Goal: Information Seeking & Learning: Learn about a topic

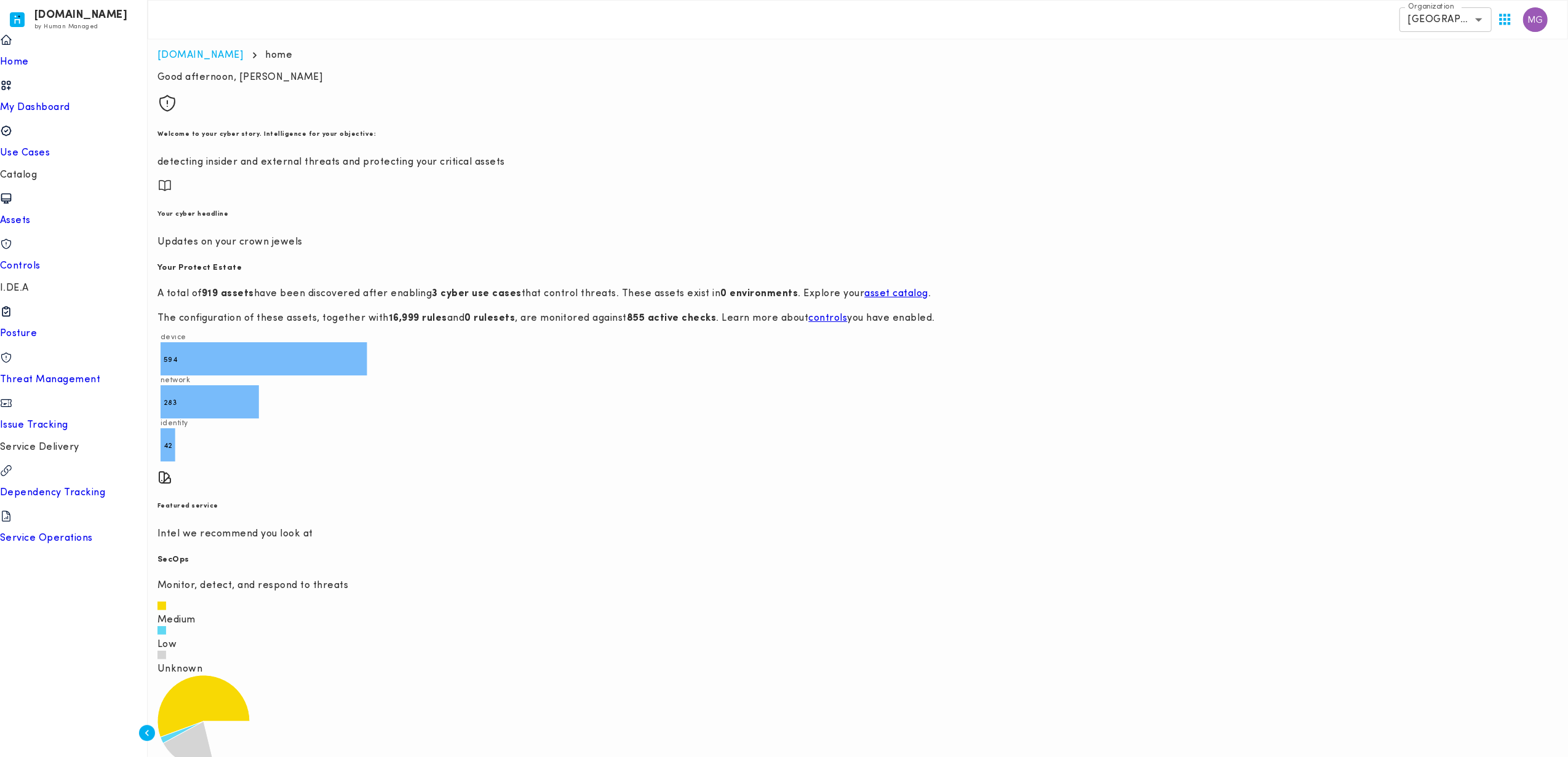
click at [1450, 3] on label "Organization" at bounding box center [1431, 7] width 46 height 11
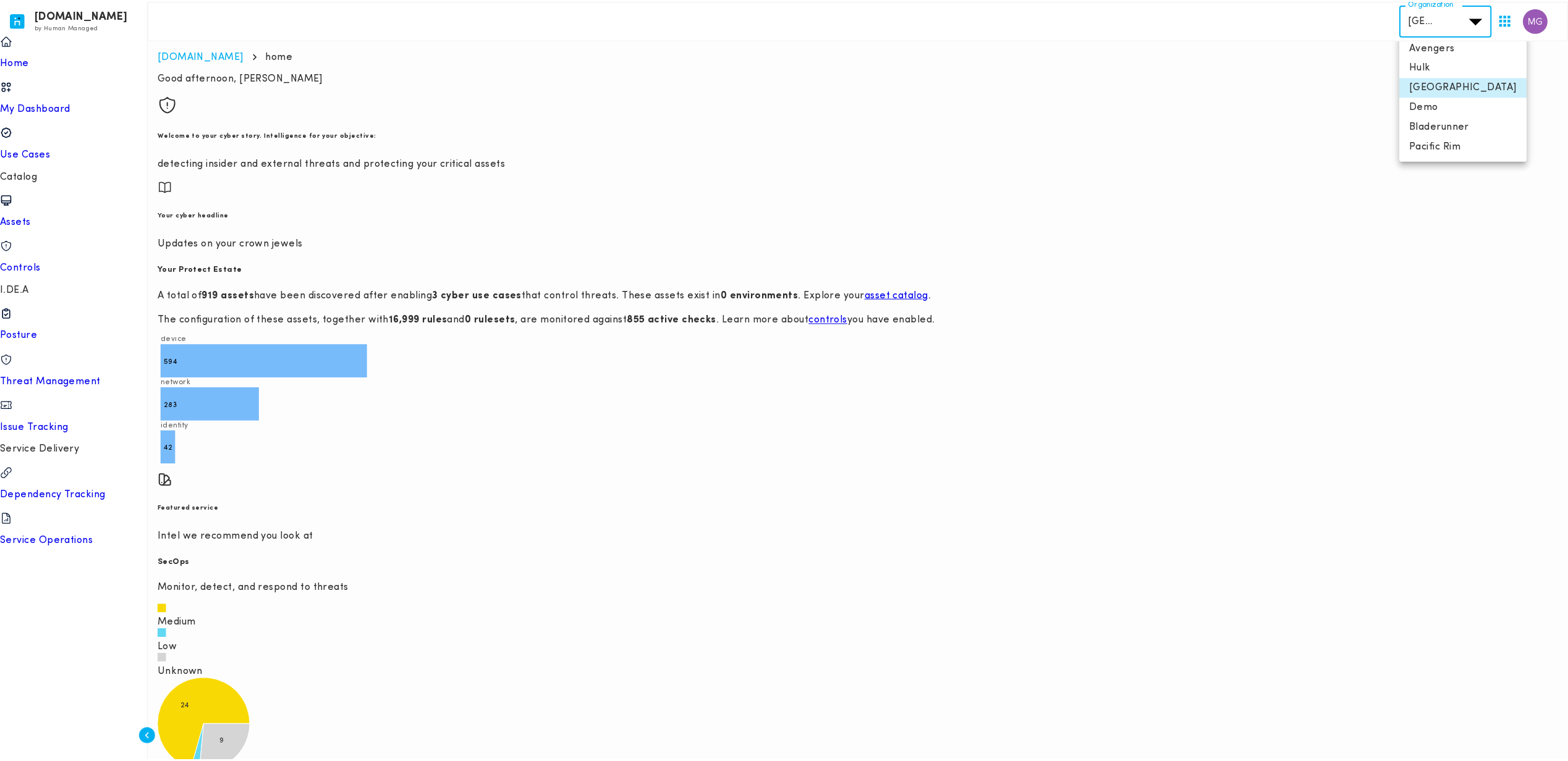
scroll to position [49, 0]
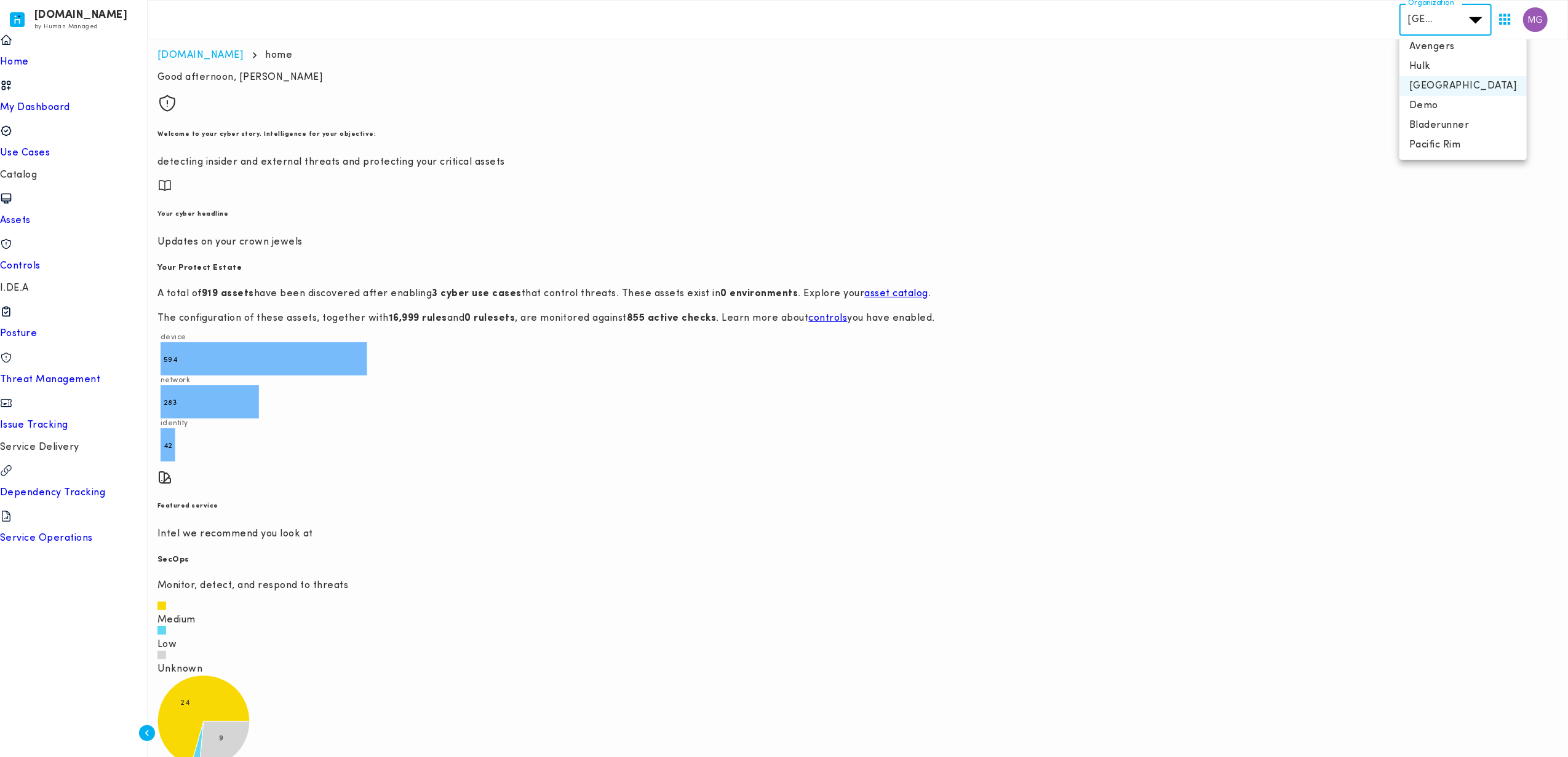
click at [1450, 135] on li "Pacific Rim" at bounding box center [1463, 145] width 128 height 20
type input "**********"
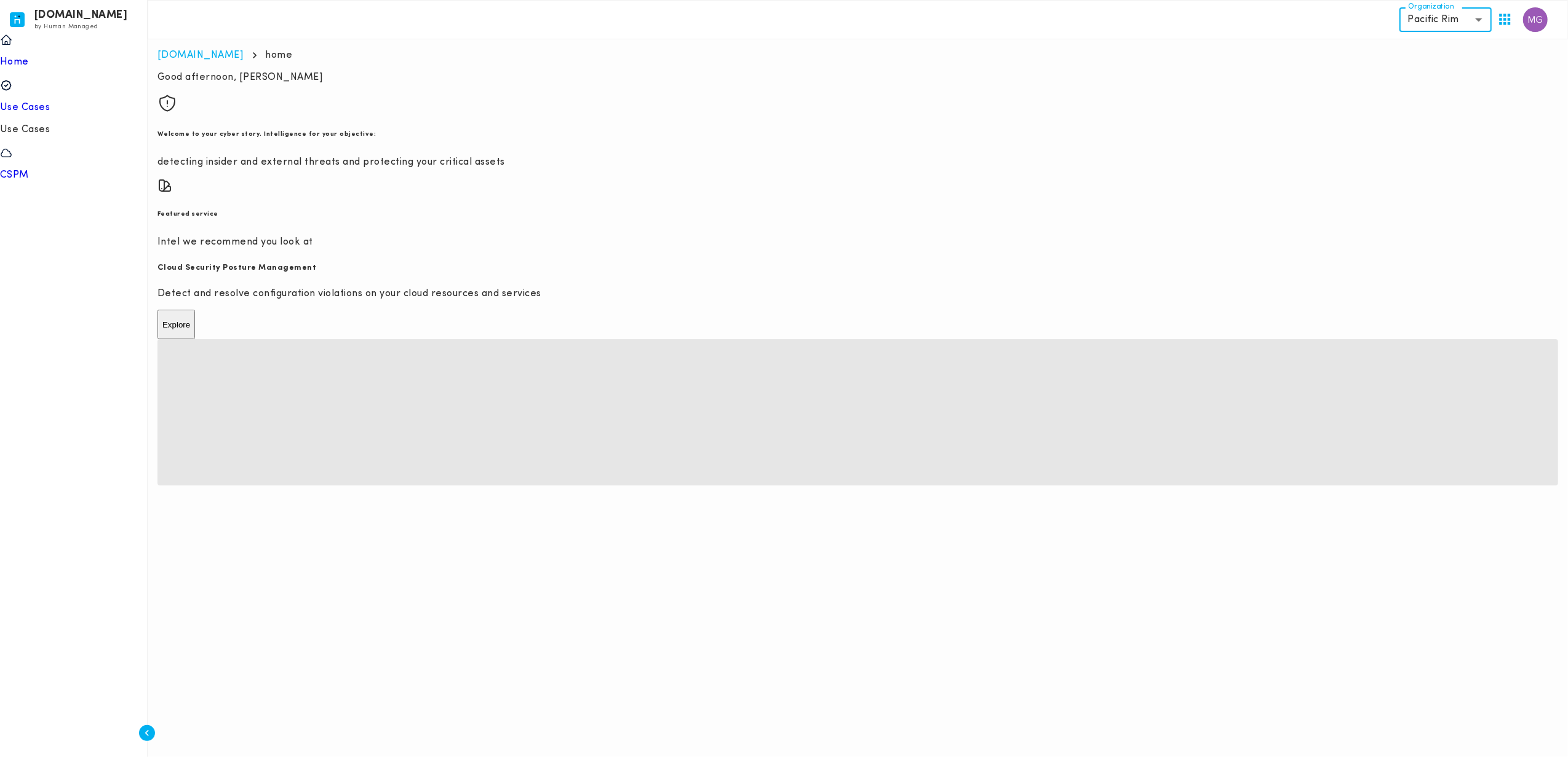
click at [48, 169] on p "CSPM" at bounding box center [74, 175] width 147 height 13
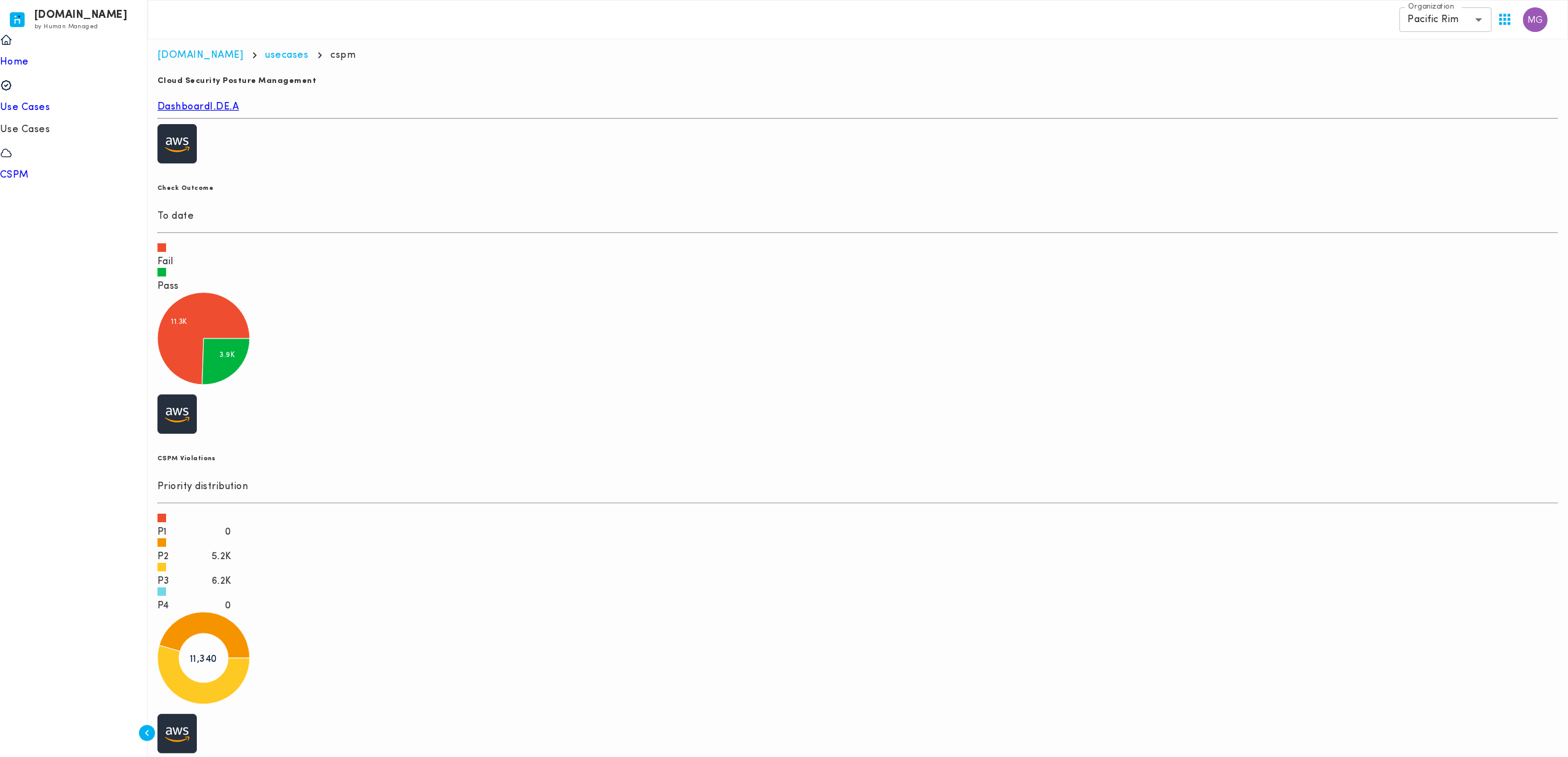
click at [239, 111] on link "I.DE.A" at bounding box center [224, 107] width 29 height 10
